Goal: Information Seeking & Learning: Learn about a topic

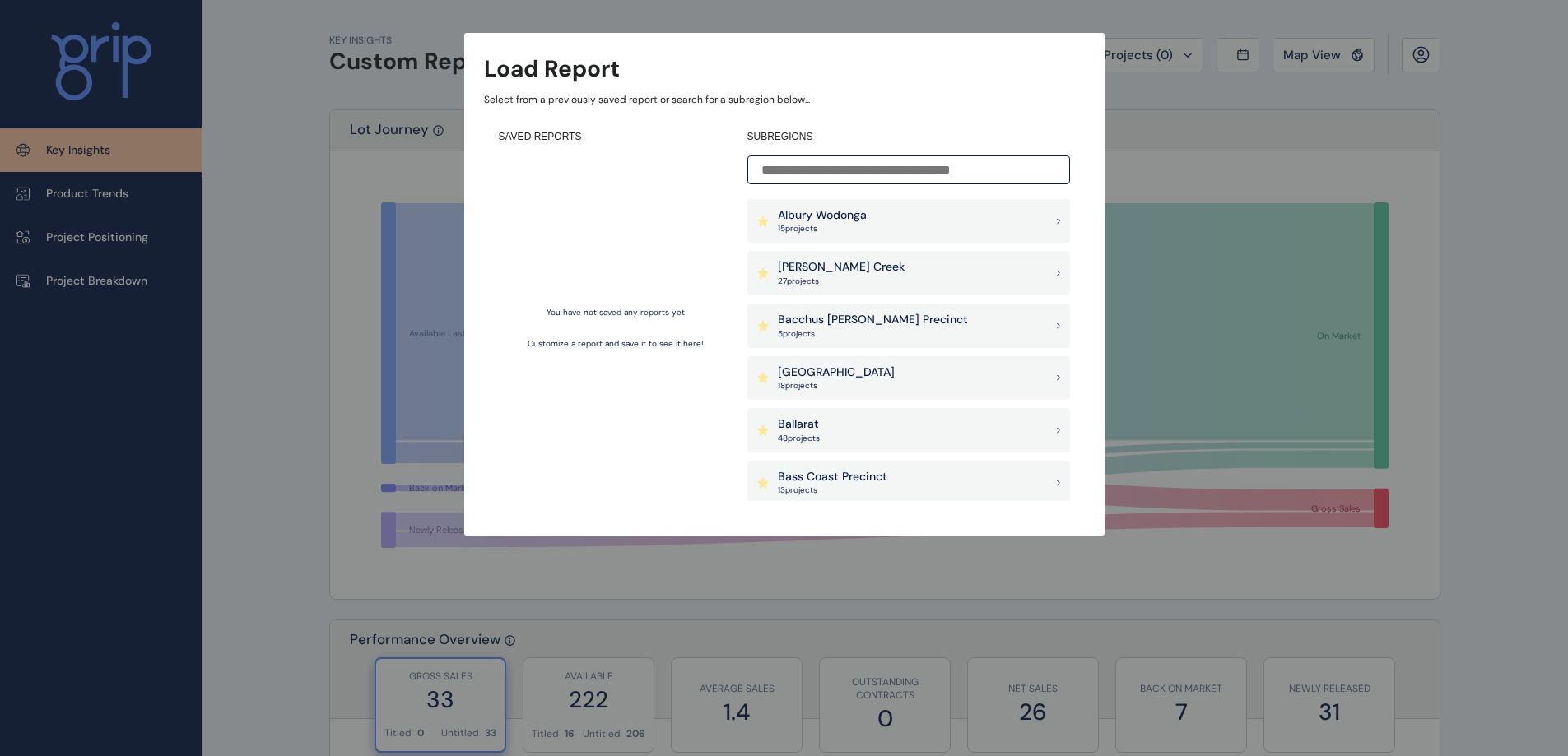
click at [816, 173] on input at bounding box center [909, 170] width 323 height 28
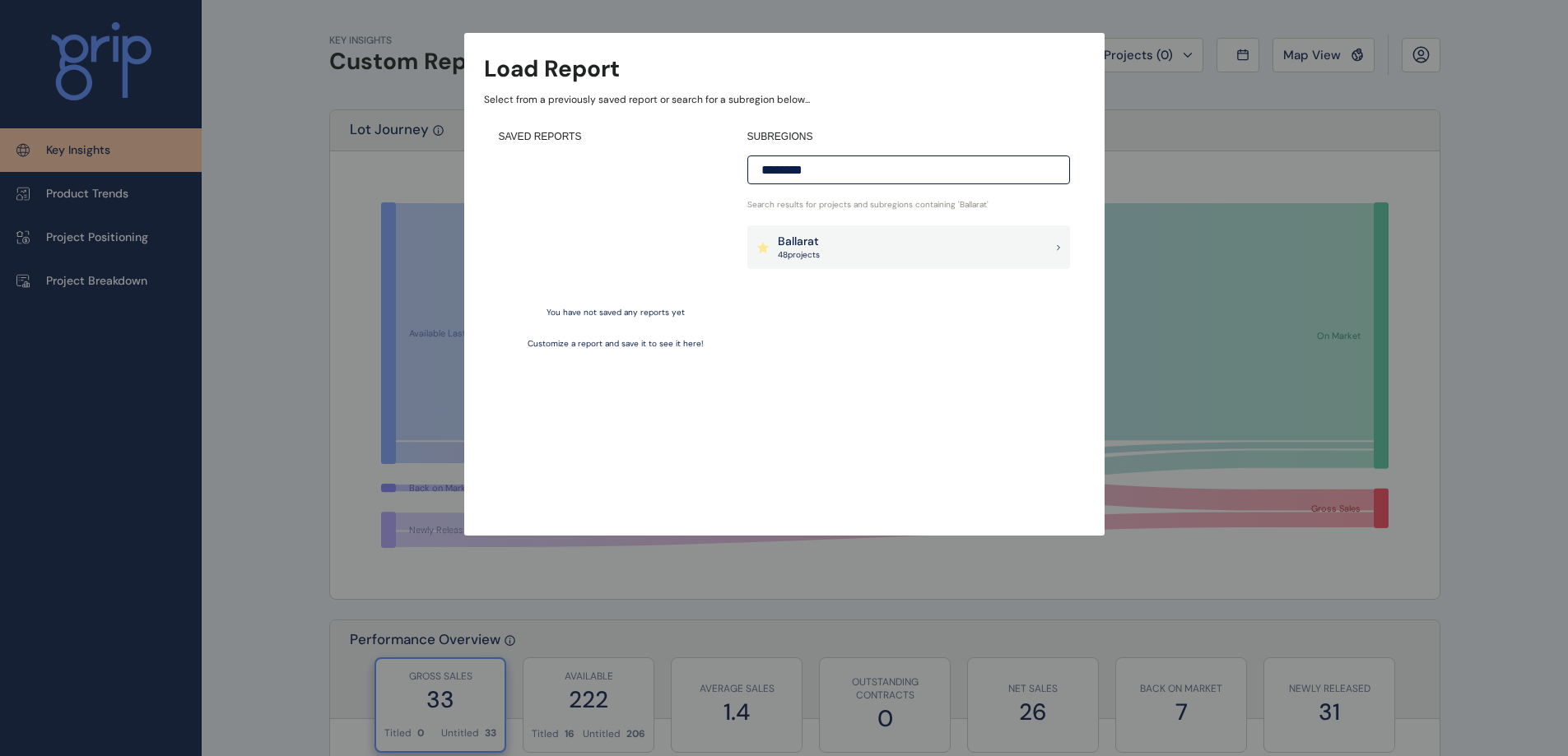
type input "********"
click at [795, 253] on p "48 project s" at bounding box center [799, 255] width 42 height 12
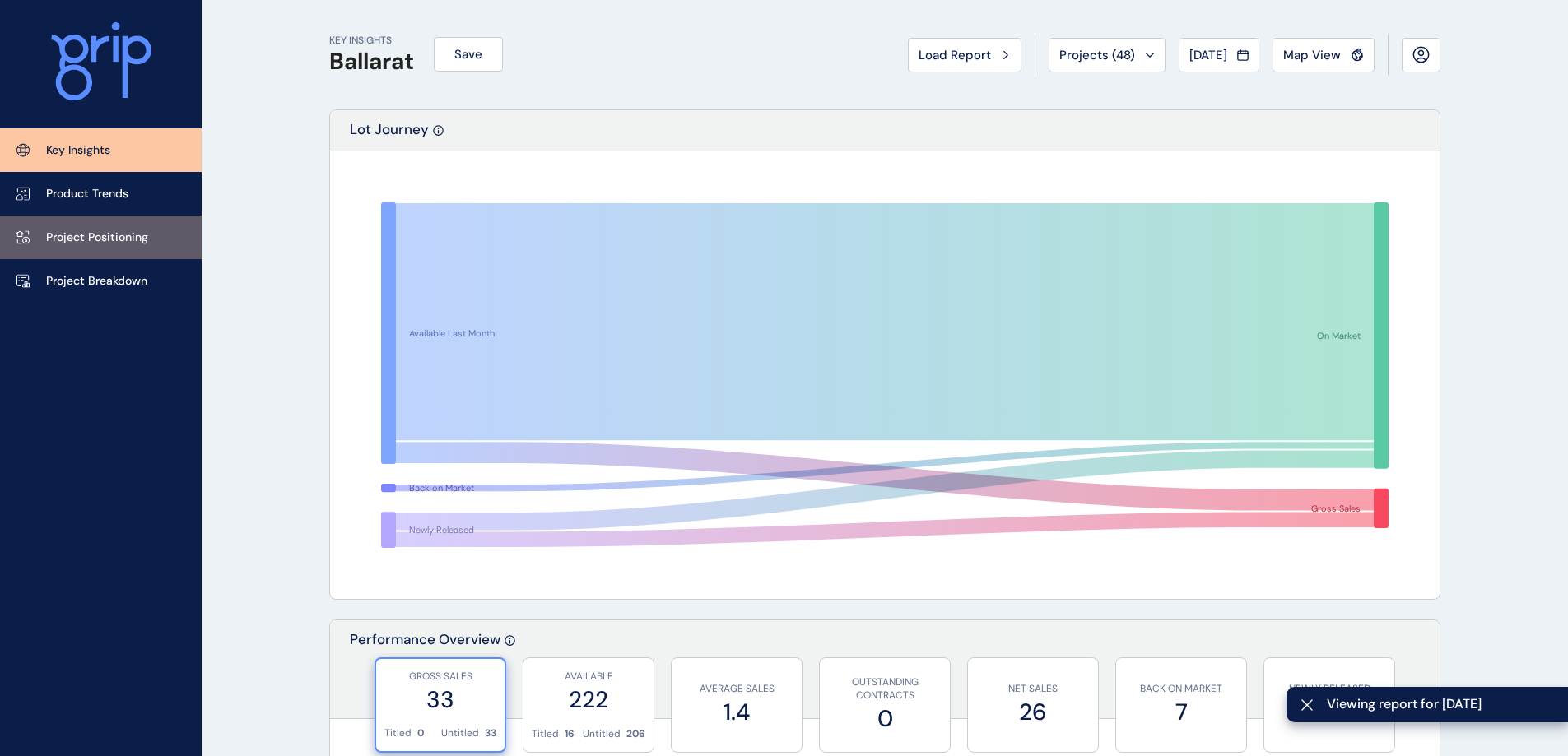
click at [93, 243] on p "Project Positioning" at bounding box center [96, 238] width 102 height 16
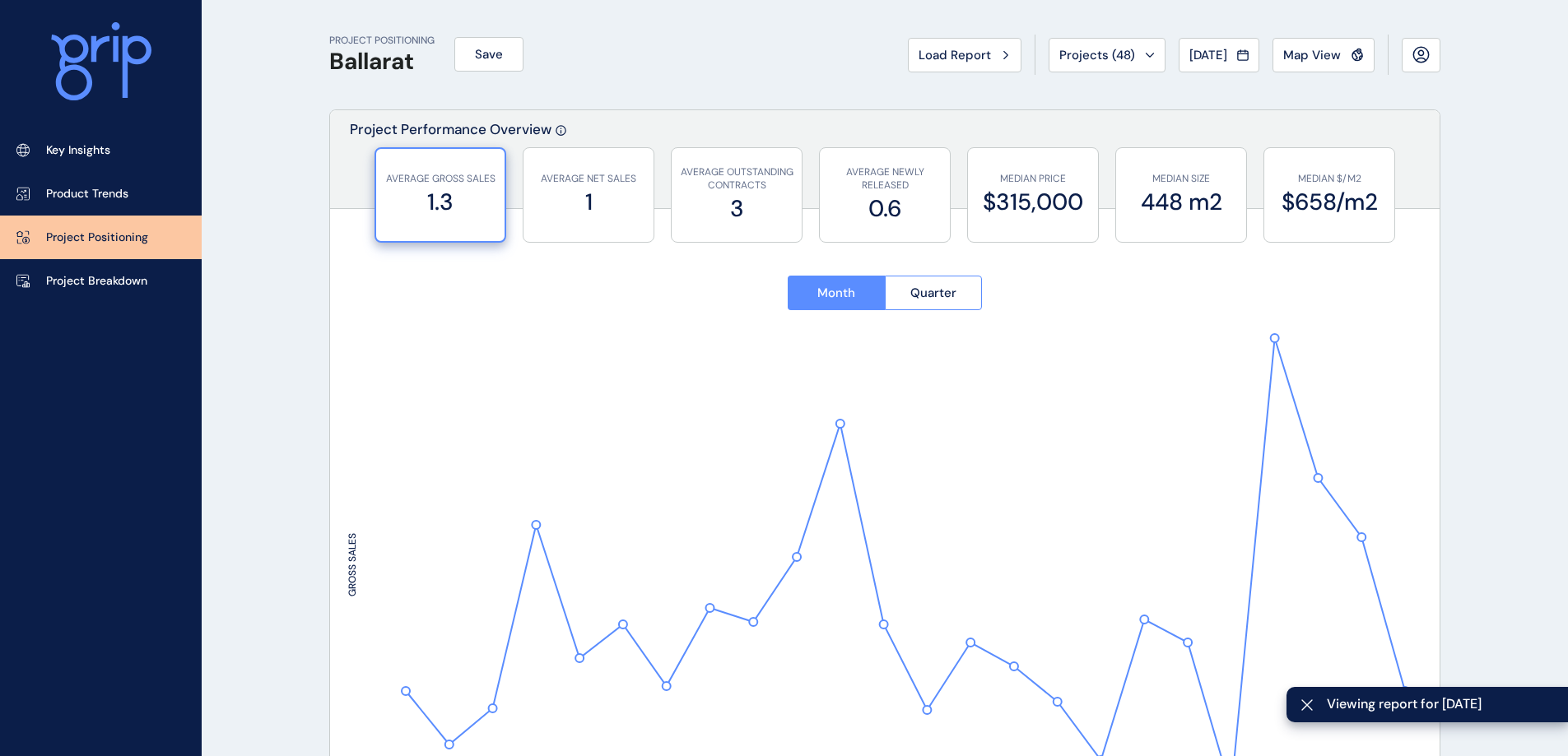
type input "**********"
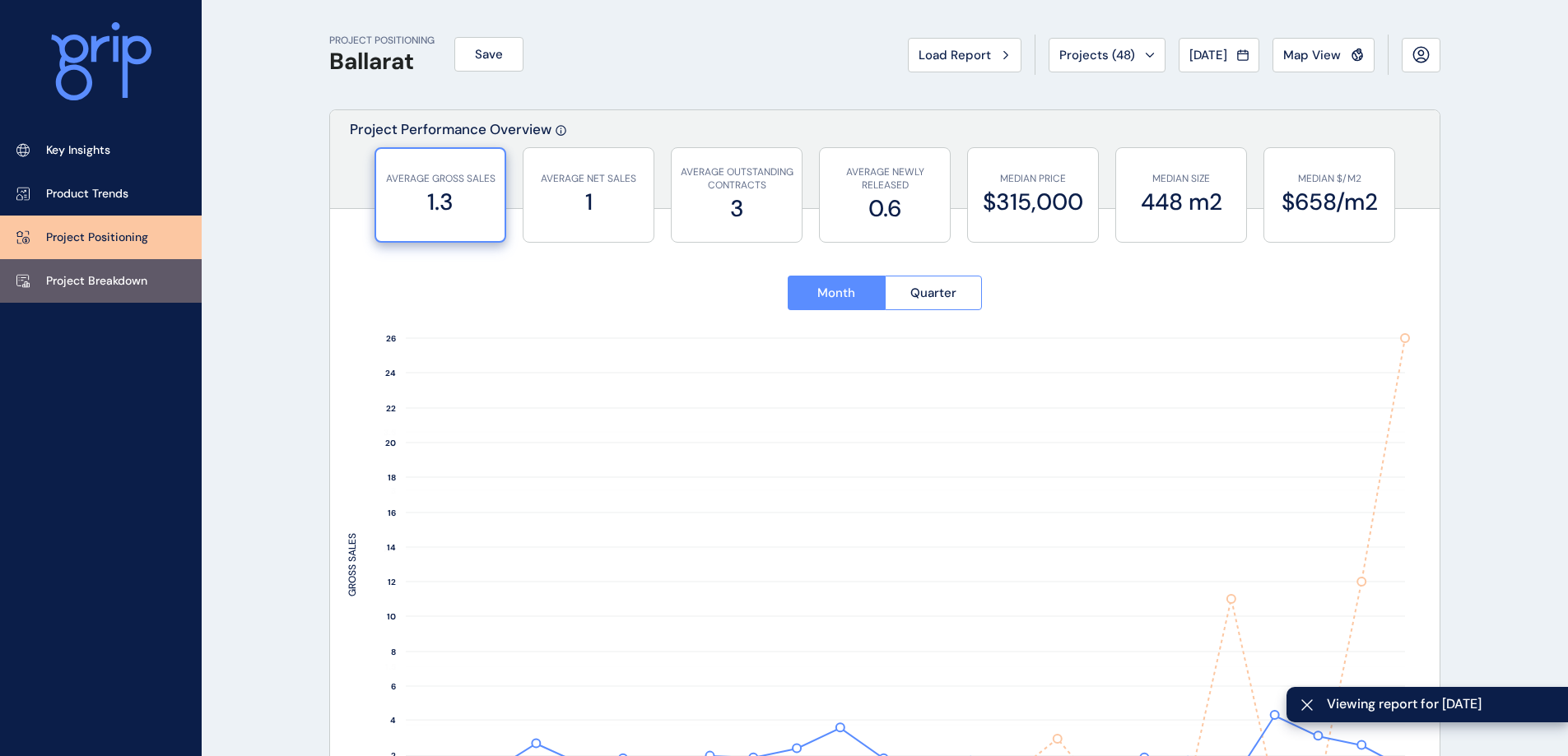
click at [77, 287] on p "Project Breakdown" at bounding box center [96, 281] width 101 height 16
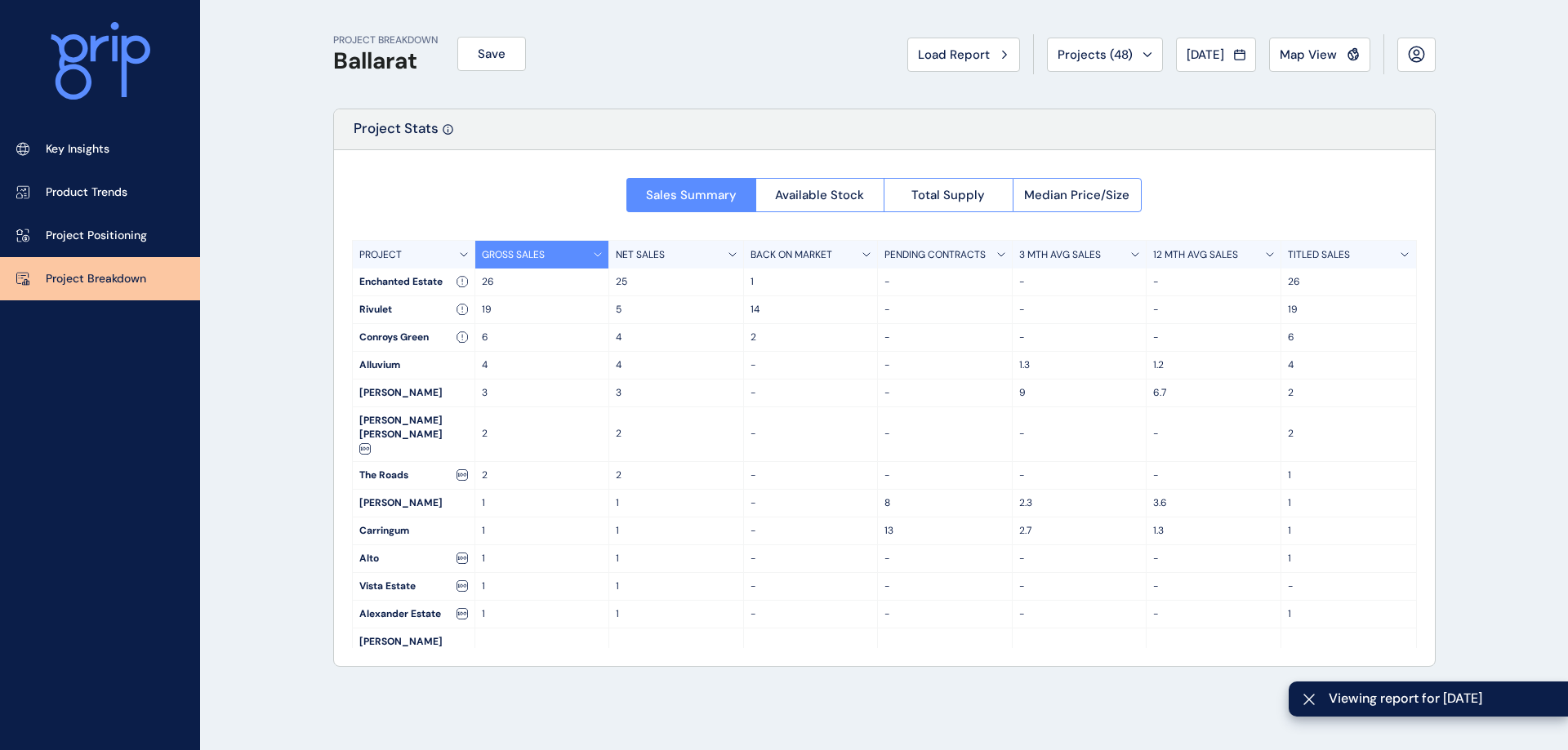
click at [430, 255] on div "PROJECT" at bounding box center [414, 255] width 123 height 28
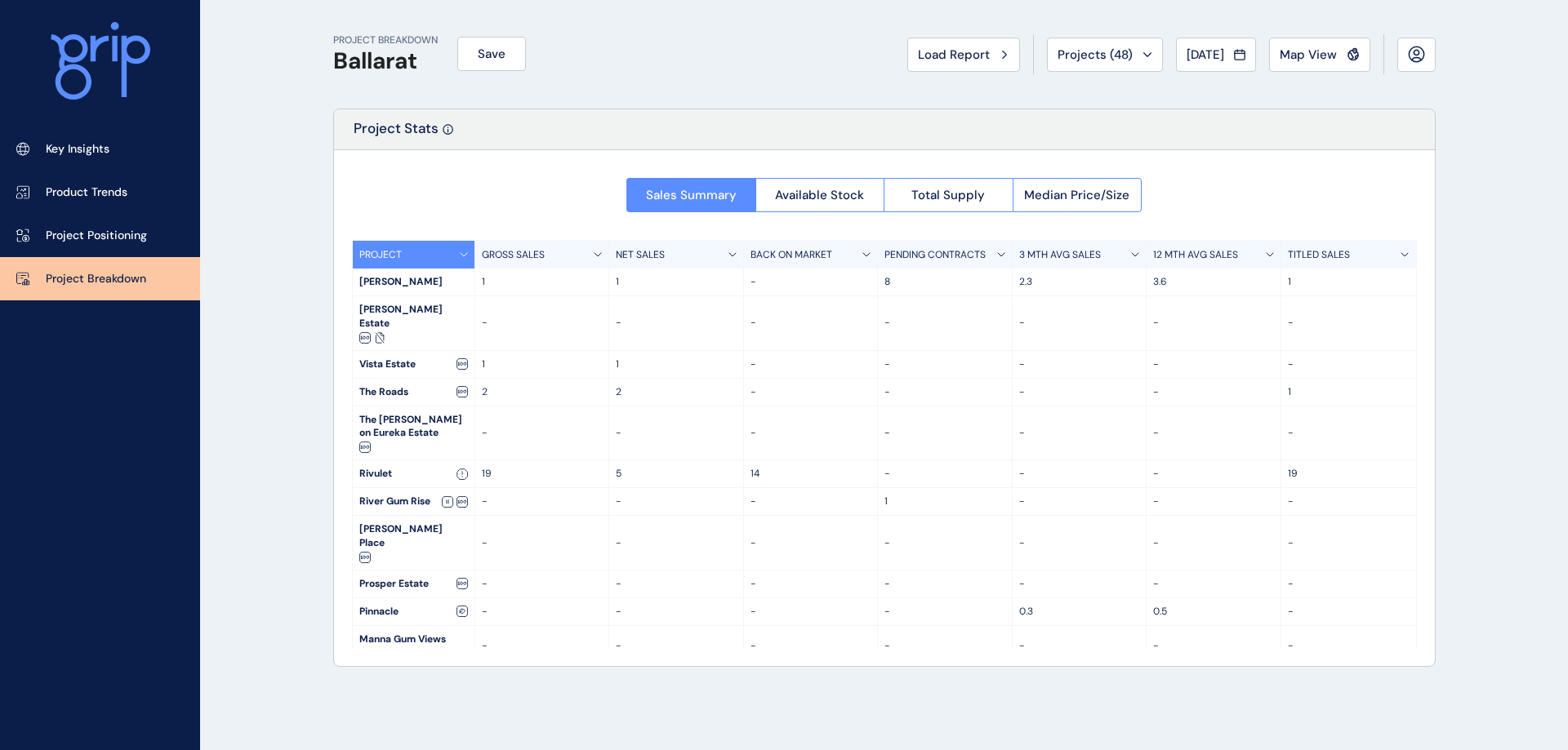
click at [430, 255] on div "PROJECT" at bounding box center [414, 255] width 123 height 28
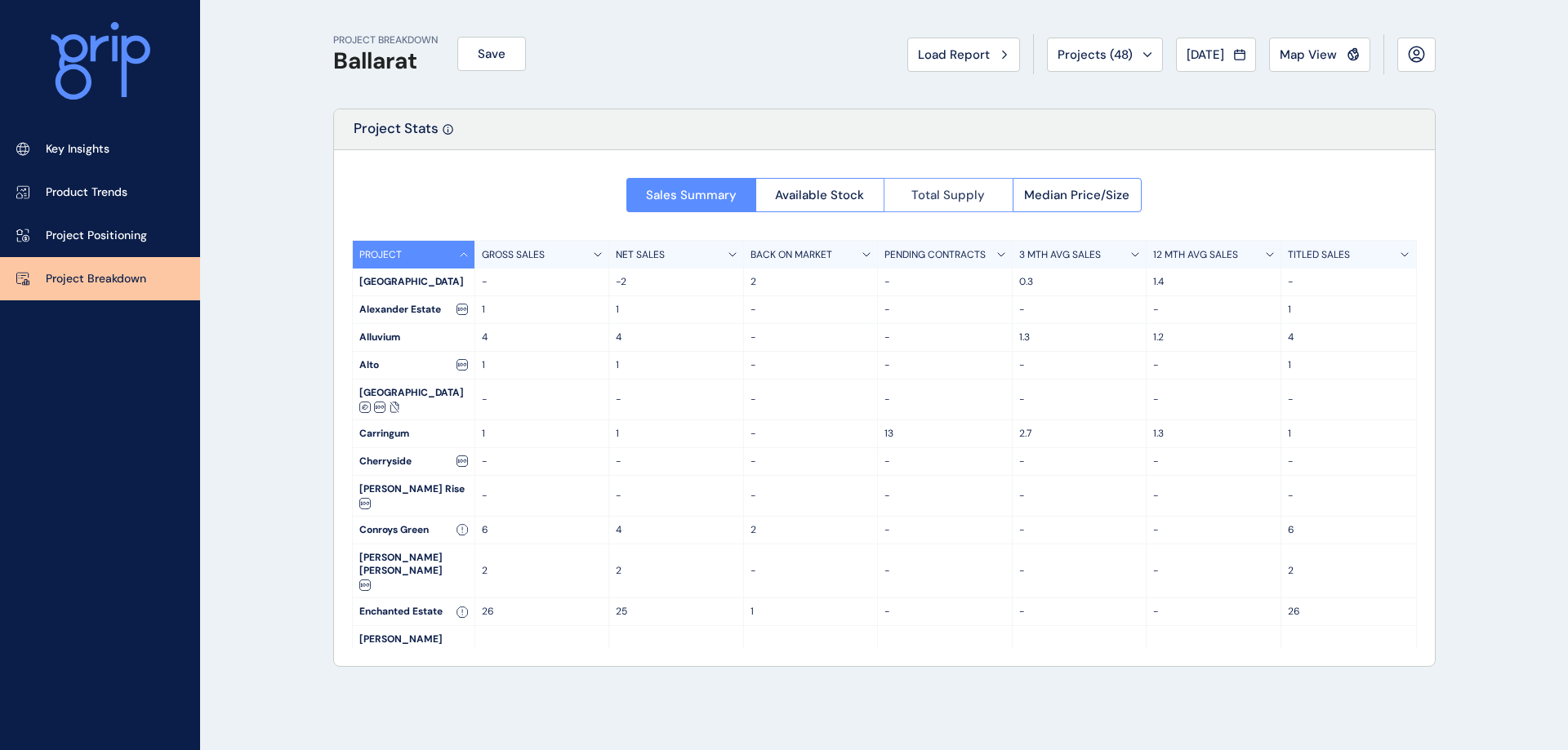
click at [923, 194] on span "Total Supply" at bounding box center [947, 195] width 74 height 16
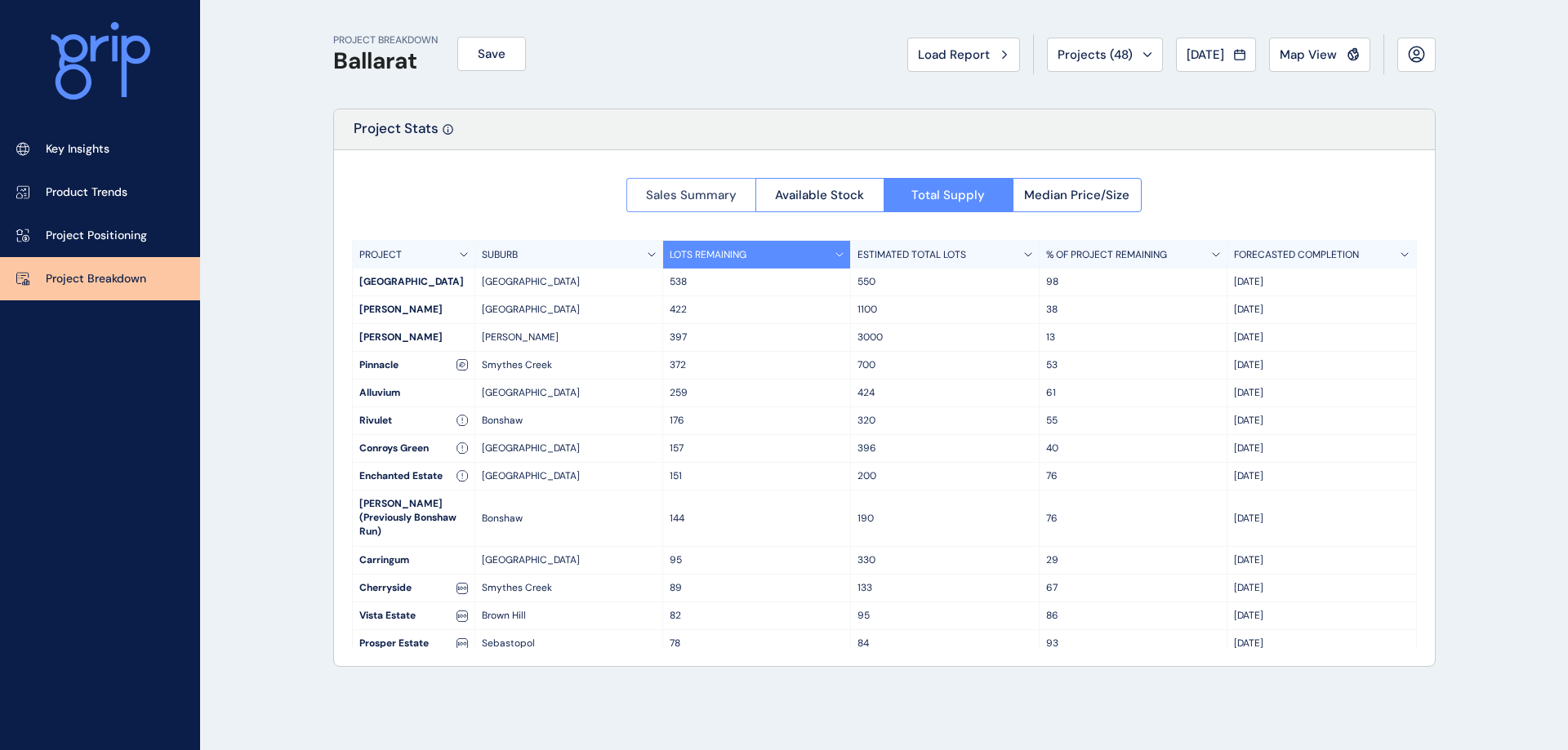
click at [731, 188] on span "Sales Summary" at bounding box center [692, 195] width 91 height 16
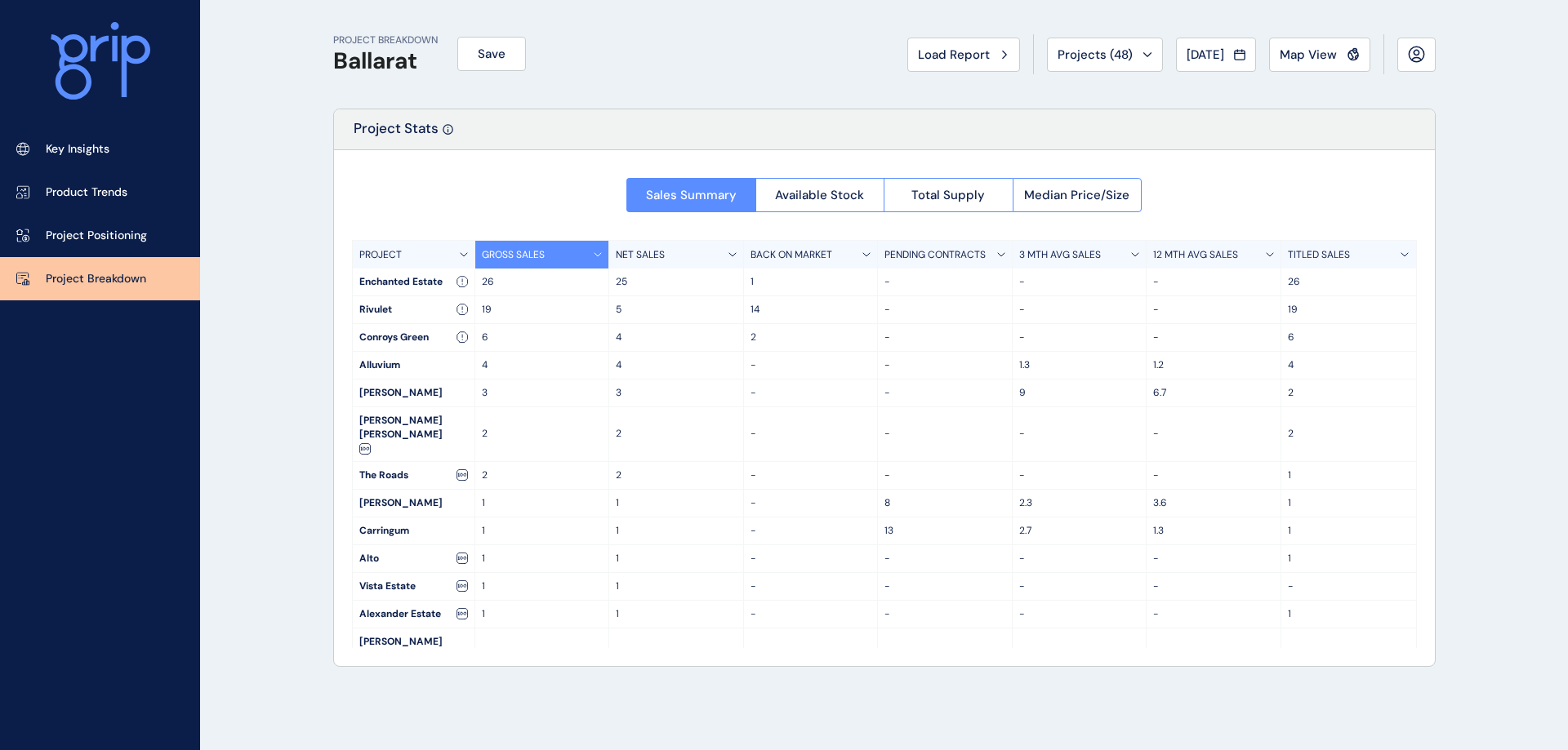
click at [404, 256] on div "PROJECT" at bounding box center [414, 255] width 123 height 28
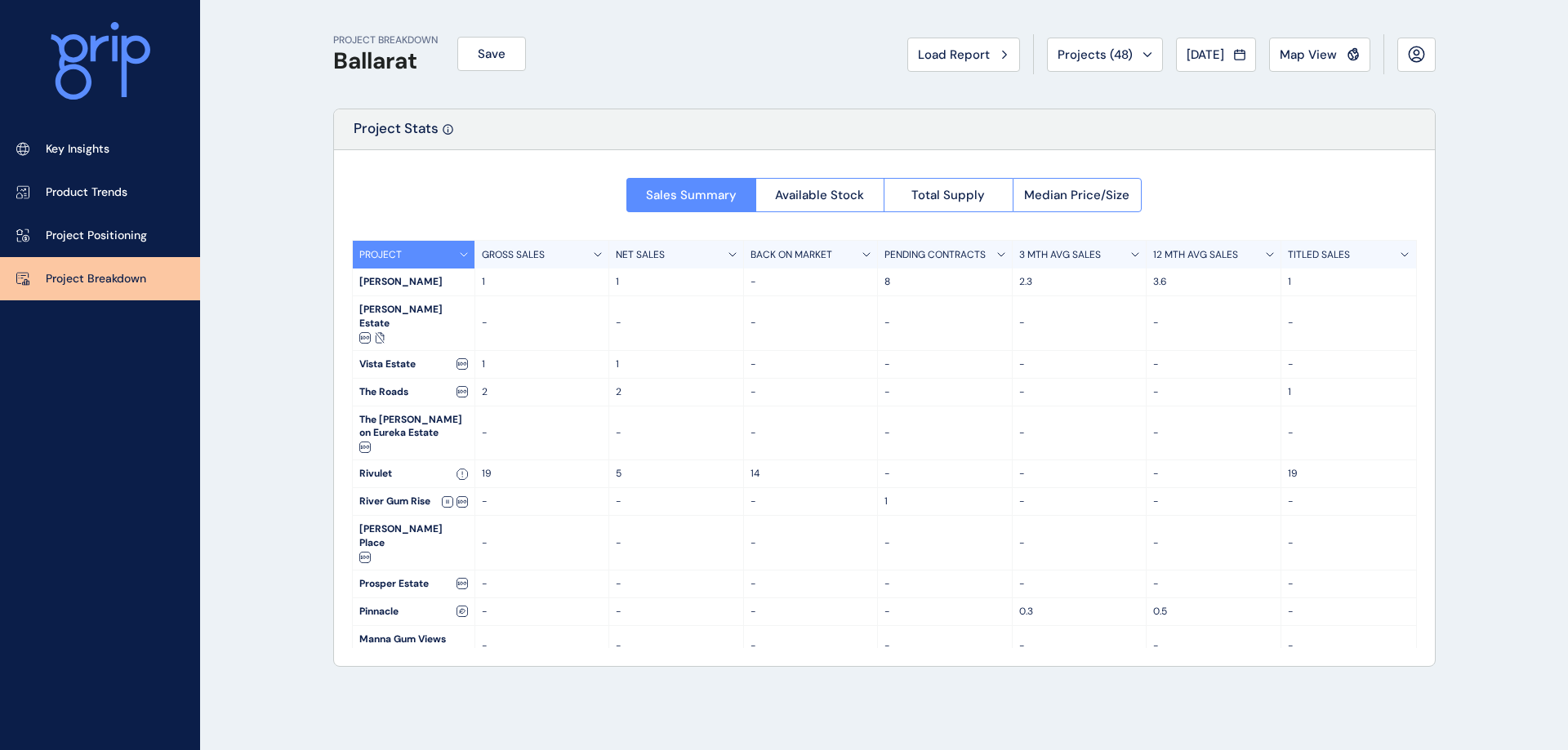
click at [414, 255] on div "PROJECT" at bounding box center [414, 255] width 123 height 28
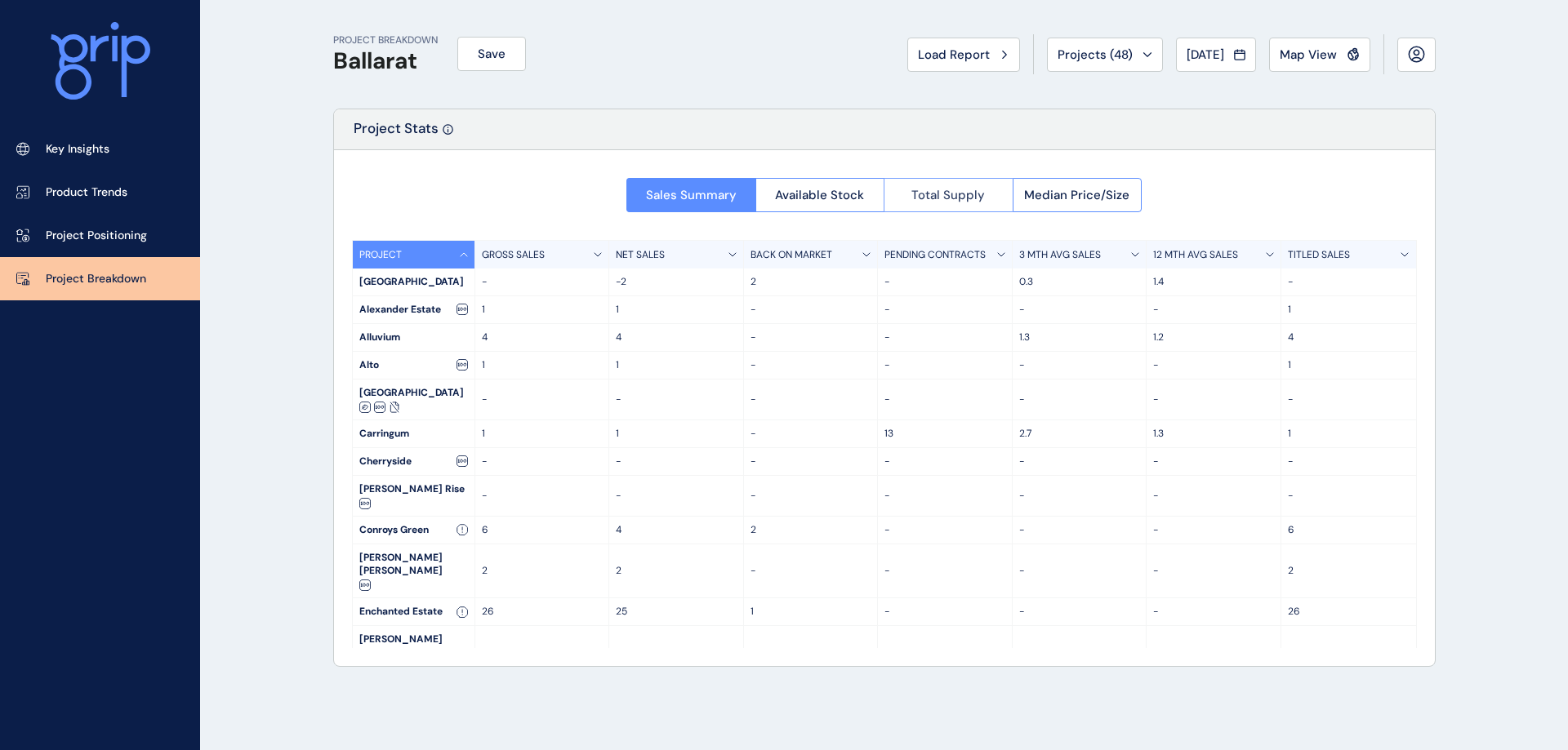
click at [956, 196] on span "Total Supply" at bounding box center [947, 195] width 74 height 16
